Goal: Information Seeking & Learning: Learn about a topic

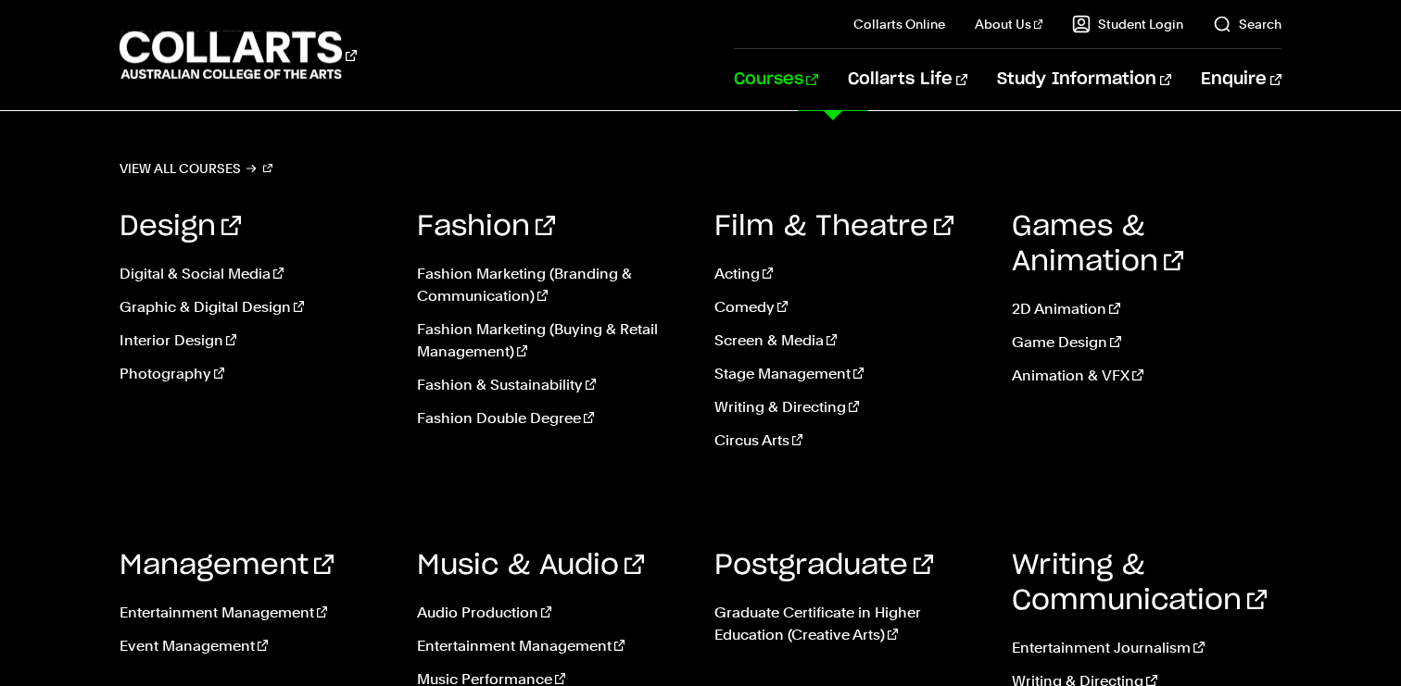
scroll to position [113, 0]
click at [1076, 311] on link "2D Animation" at bounding box center [1147, 309] width 270 height 22
click at [216, 261] on ul "Digital & Social Media Graphic & Digital Design Interior Design Photography" at bounding box center [255, 329] width 270 height 163
click at [216, 270] on link "Digital & Social Media" at bounding box center [255, 274] width 270 height 22
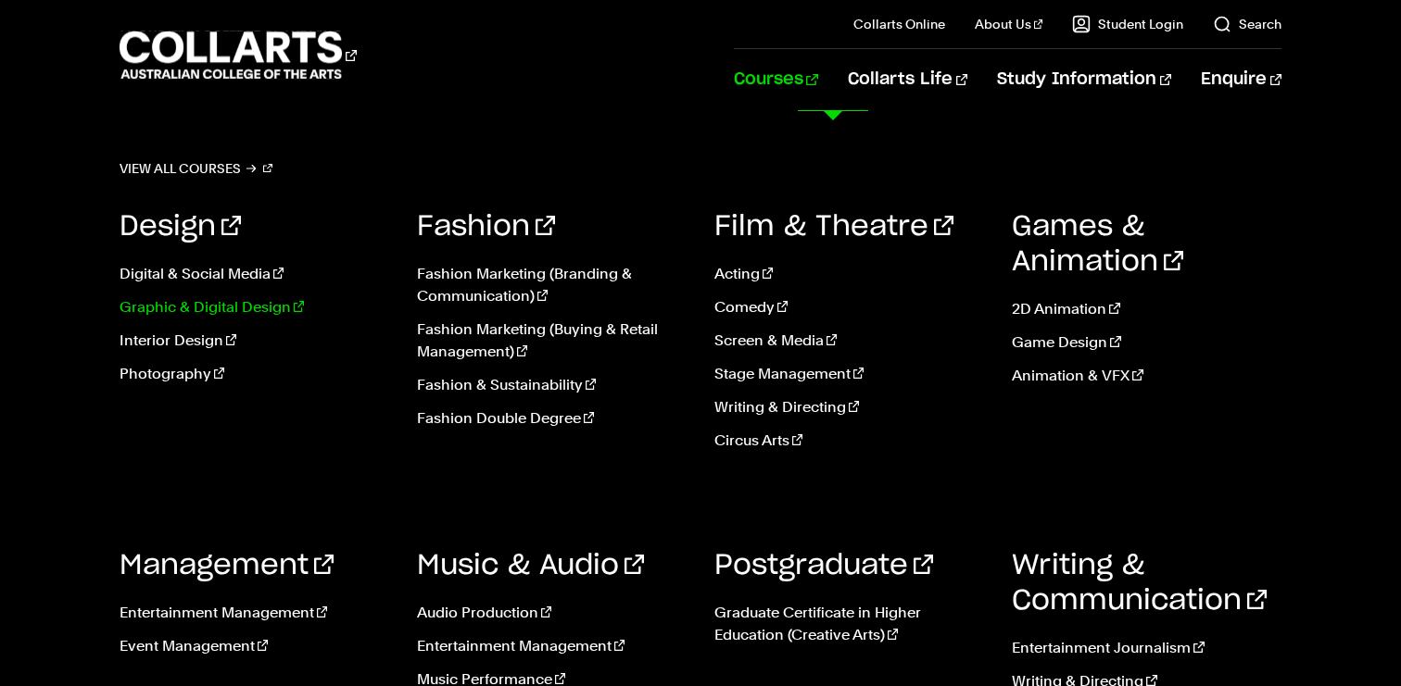
click at [220, 311] on link "Graphic & Digital Design" at bounding box center [255, 307] width 270 height 22
click at [215, 340] on link "Interior Design" at bounding box center [255, 341] width 270 height 22
click at [543, 386] on link "Fashion & Sustainability" at bounding box center [552, 385] width 270 height 22
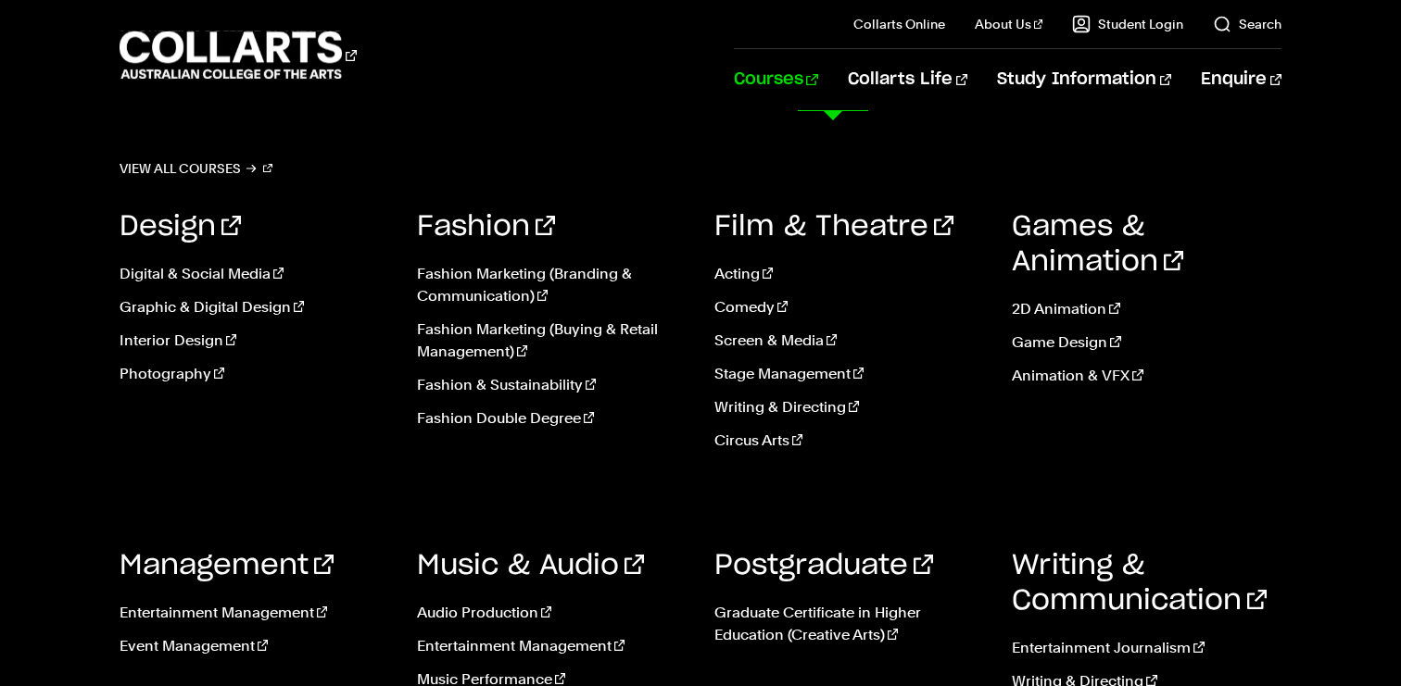
click at [1340, 346] on div "View all courses Design Digital & Social Media Graphic & Digital Design Interio…" at bounding box center [700, 467] width 1401 height 713
